Goal: Information Seeking & Learning: Find specific fact

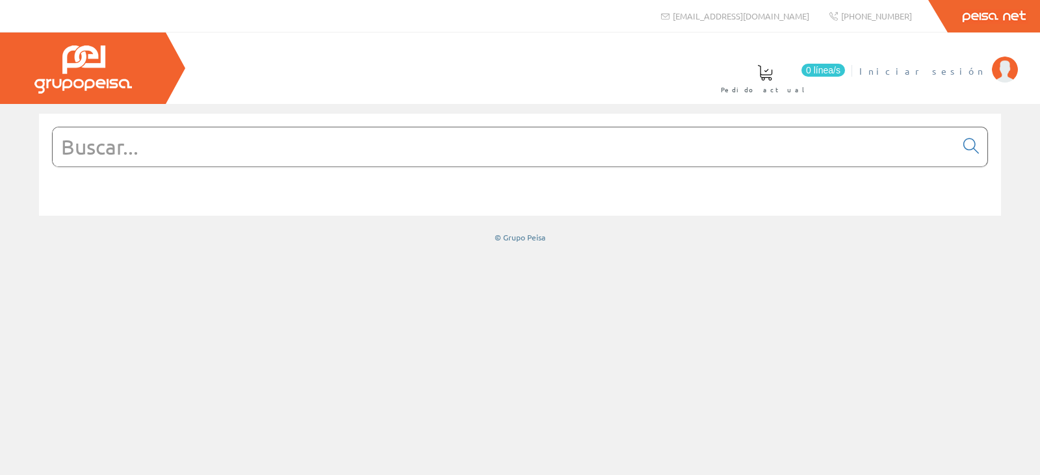
click at [956, 68] on span "Iniciar sesión" at bounding box center [923, 70] width 126 height 13
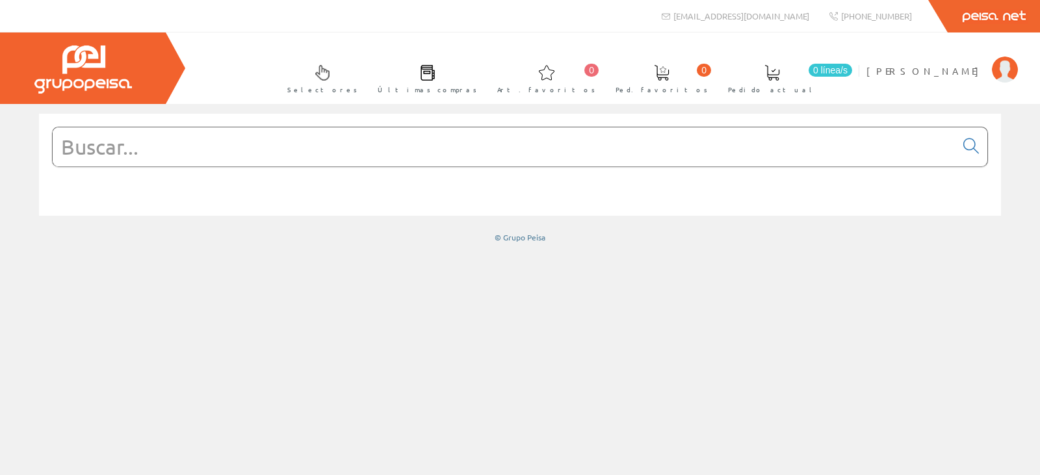
click at [396, 153] on input "text" at bounding box center [504, 146] width 903 height 39
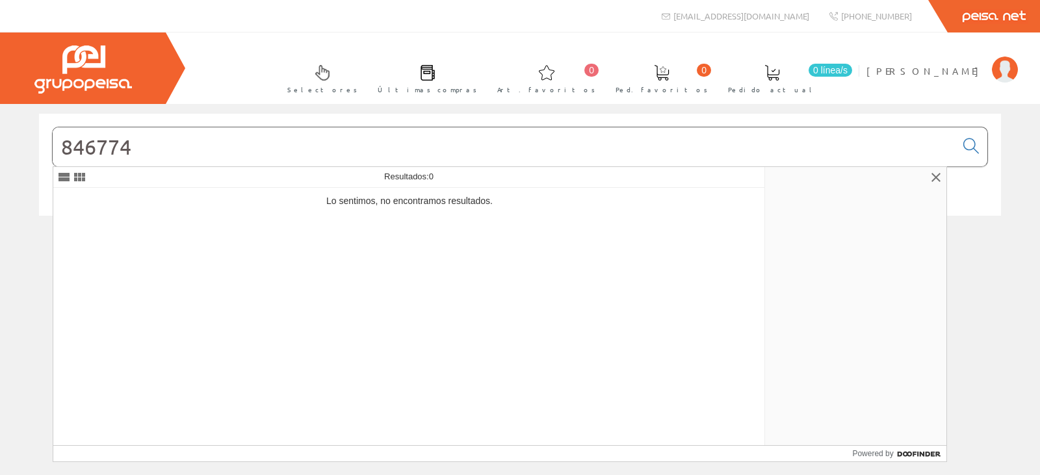
type input "846774"
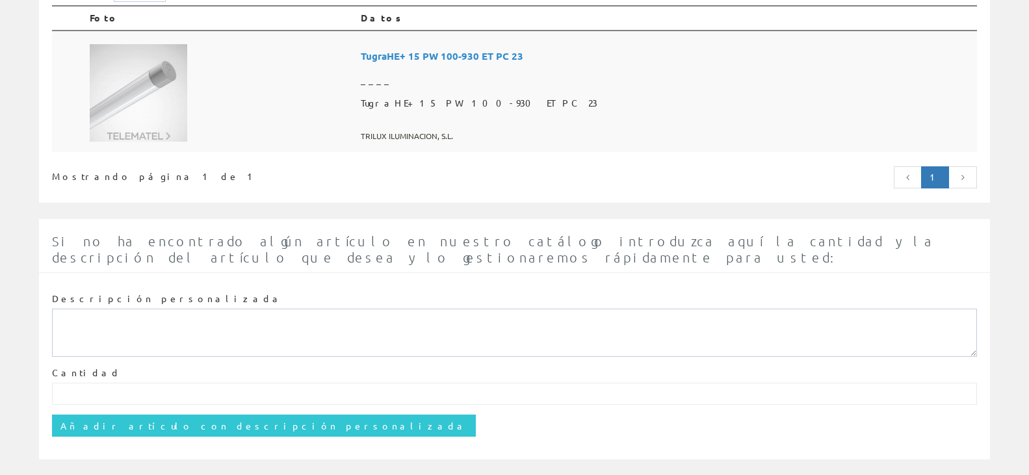
scroll to position [346, 0]
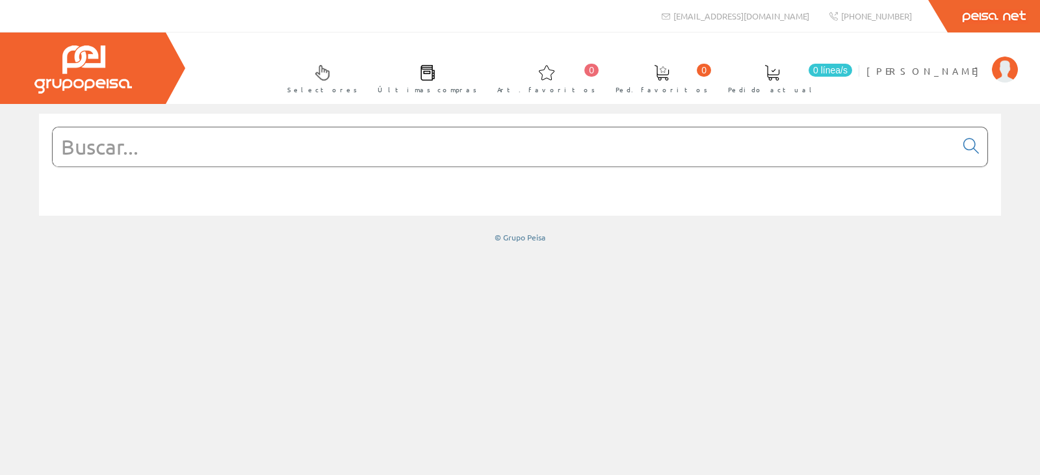
click at [488, 154] on input "text" at bounding box center [504, 146] width 903 height 39
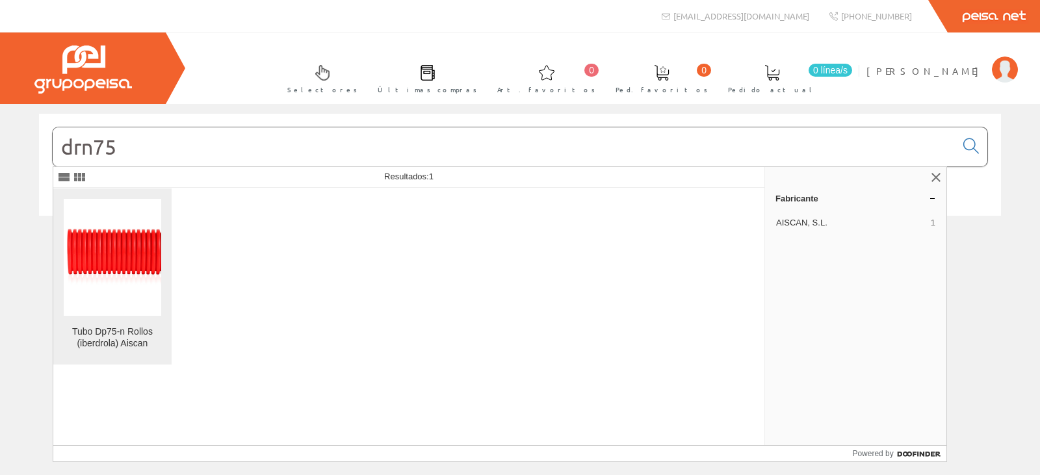
type input "drn75"
click at [98, 238] on img at bounding box center [113, 257] width 98 height 65
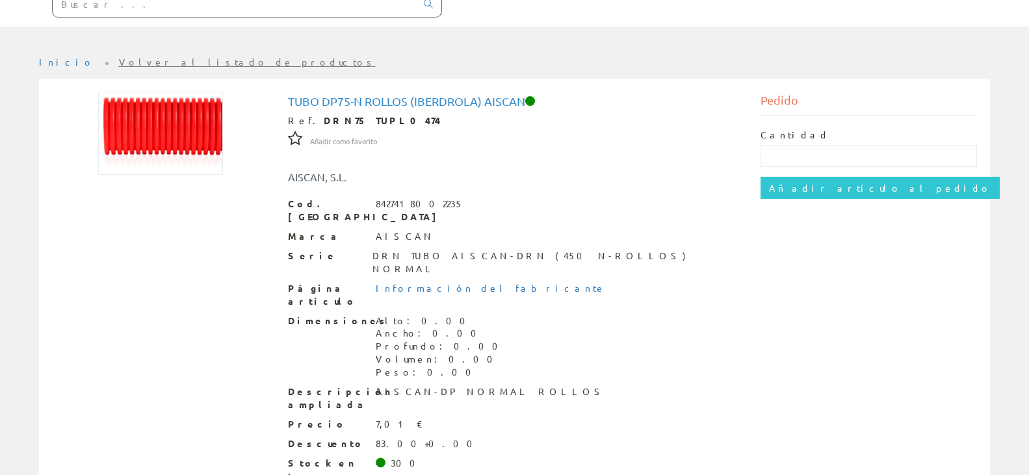
scroll to position [187, 0]
